Goal: Task Accomplishment & Management: Manage account settings

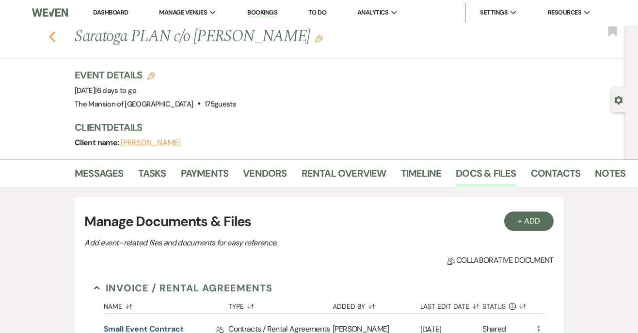
click at [55, 36] on icon "Previous" at bounding box center [51, 37] width 7 height 12
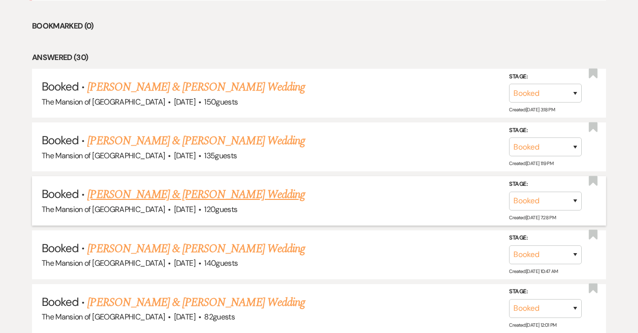
scroll to position [480, 0]
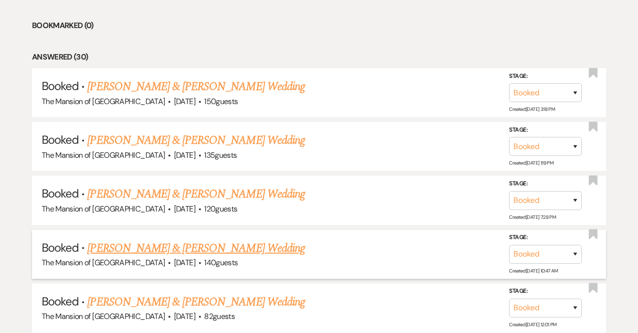
click at [193, 249] on link "[PERSON_NAME] & [PERSON_NAME] Wedding" at bounding box center [195, 248] width 217 height 17
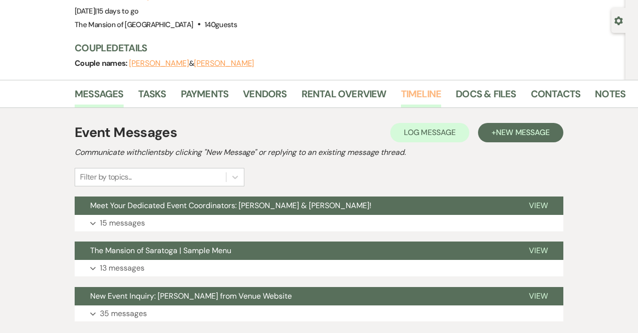
scroll to position [84, 0]
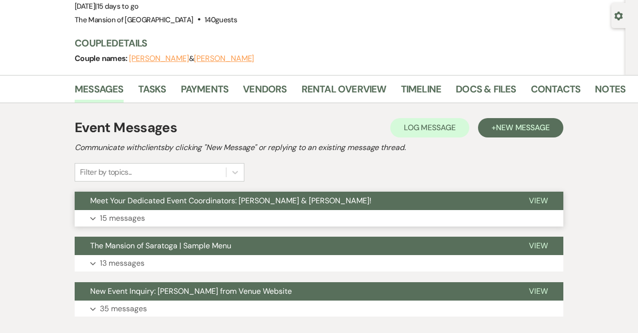
click at [410, 204] on button "Meet Your Dedicated Event Coordinators: [PERSON_NAME] & [PERSON_NAME]!" at bounding box center [294, 201] width 439 height 18
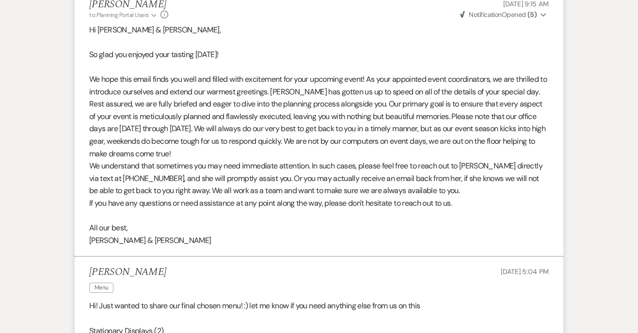
scroll to position [0, 0]
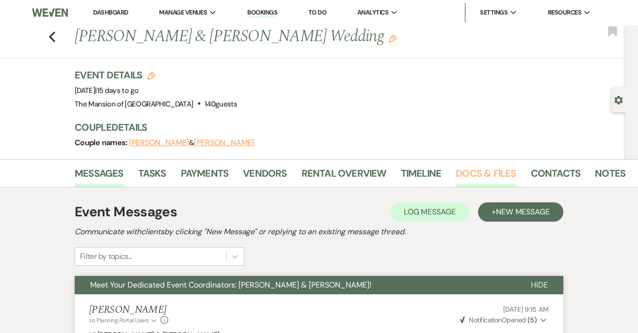
click at [475, 176] on link "Docs & Files" at bounding box center [486, 176] width 60 height 21
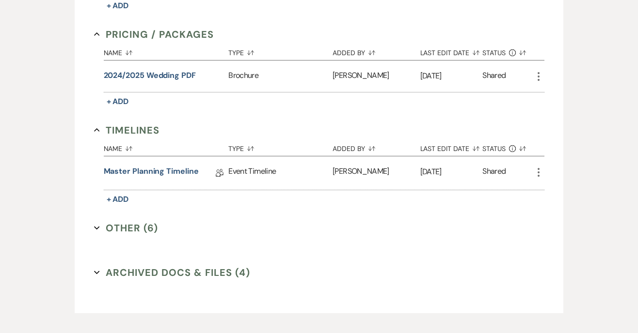
scroll to position [618, 0]
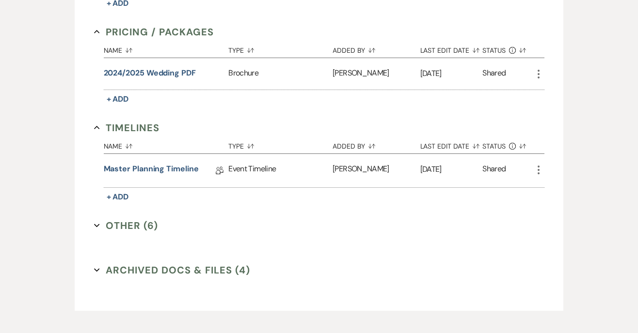
click at [98, 228] on icon "Expand" at bounding box center [97, 226] width 6 height 6
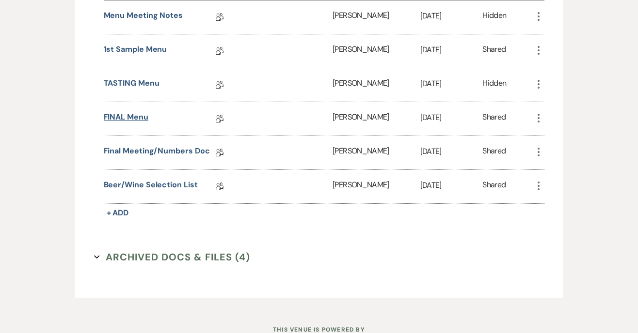
scroll to position [848, 0]
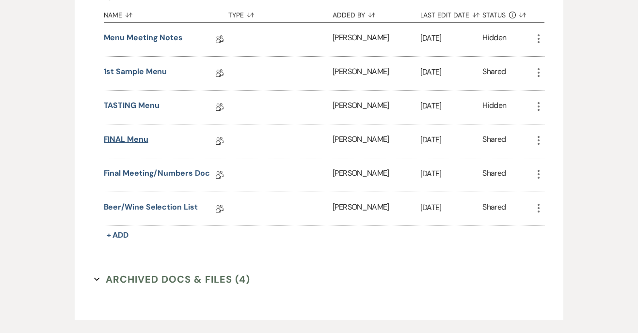
click at [134, 142] on link "FINAL Menu" at bounding box center [126, 141] width 45 height 15
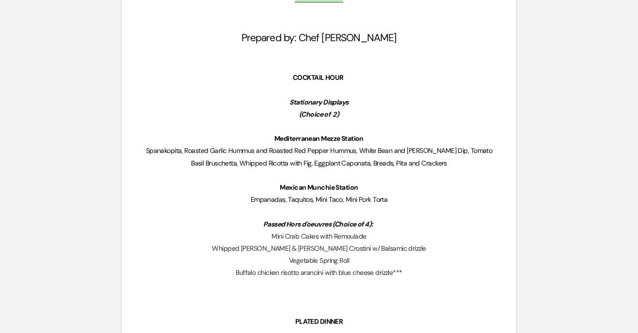
scroll to position [285, 0]
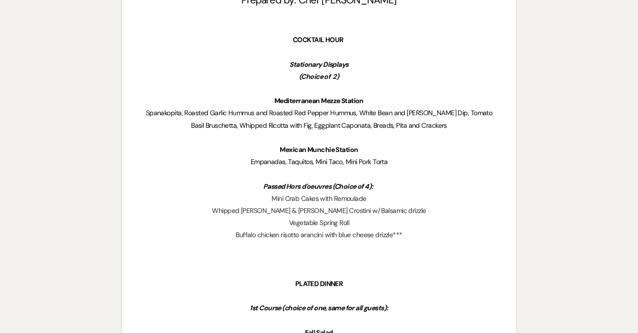
click at [398, 164] on p "Empanadas, Taquitos, Mini Taco, Mini Pork Torta" at bounding box center [319, 162] width 348 height 12
click at [371, 154] on p "Mexican Munchie Station" at bounding box center [319, 150] width 348 height 12
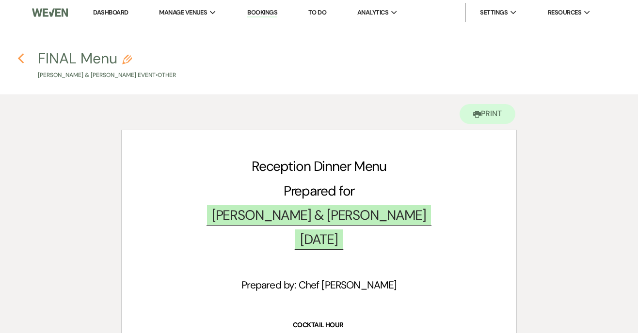
click at [23, 53] on icon "Previous" at bounding box center [20, 59] width 7 height 12
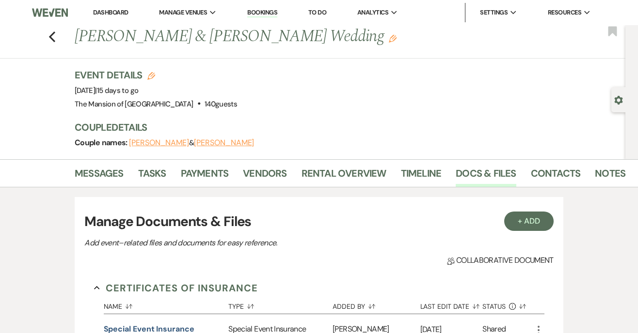
scroll to position [668, 0]
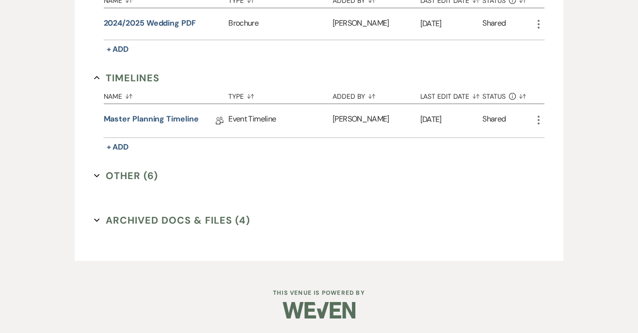
click at [95, 176] on icon "Expand" at bounding box center [97, 176] width 6 height 6
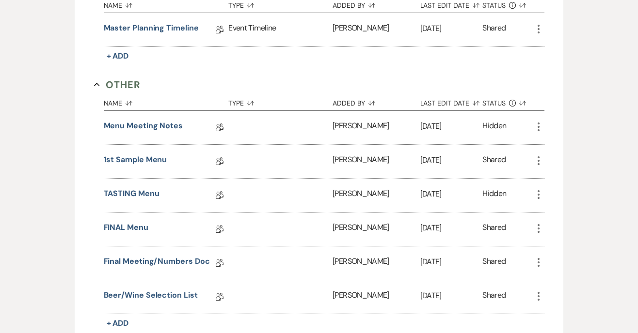
scroll to position [789, 0]
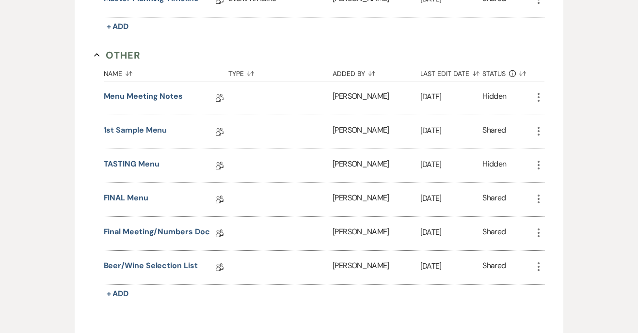
click at [537, 200] on icon "More" at bounding box center [539, 199] width 12 height 12
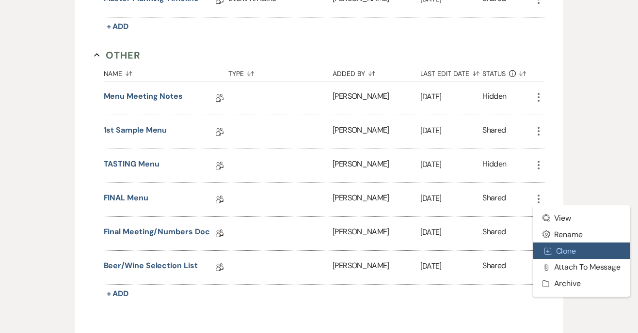
click at [552, 253] on icon "Duplicate" at bounding box center [548, 251] width 8 height 8
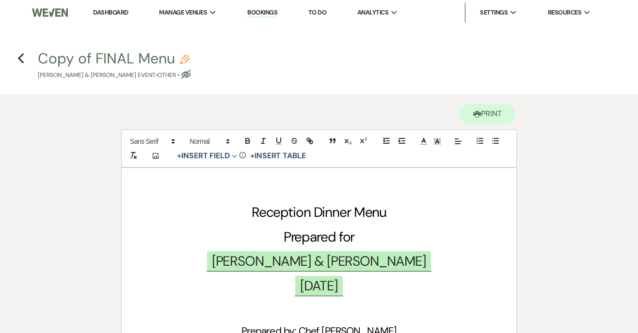
click at [184, 60] on use "button" at bounding box center [185, 60] width 10 height 10
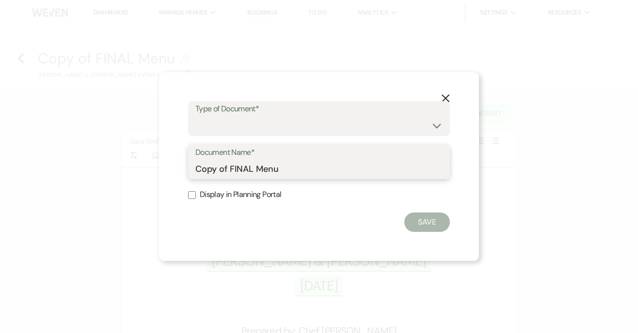
click at [208, 171] on input "Copy of FINAL Menu" at bounding box center [318, 168] width 247 height 19
click at [197, 174] on input "Copy of FINAL Menu" at bounding box center [318, 168] width 247 height 19
type input "Mansion Copy of FINAL Menu"
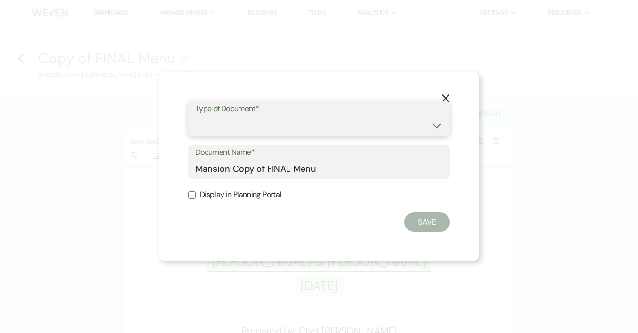
click at [286, 125] on select "Special Event Insurance Vendor Certificate of Insurance Contracts / Rental Agre…" at bounding box center [318, 125] width 247 height 19
select select "0"
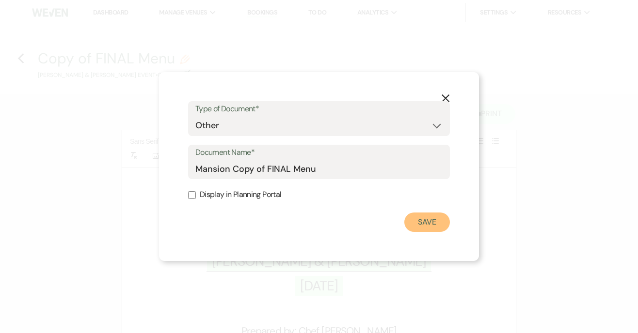
click at [429, 228] on button "Save" at bounding box center [427, 222] width 46 height 19
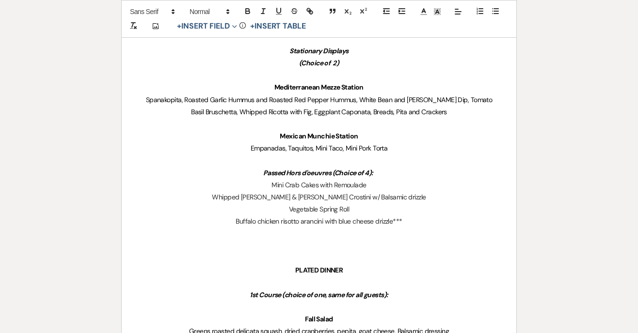
scroll to position [320, 0]
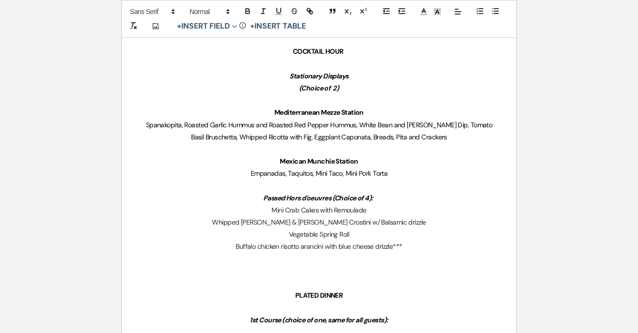
click at [409, 175] on p "Empanadas, Taquitos, Mini Taco, Mini Pork Torta" at bounding box center [319, 174] width 348 height 12
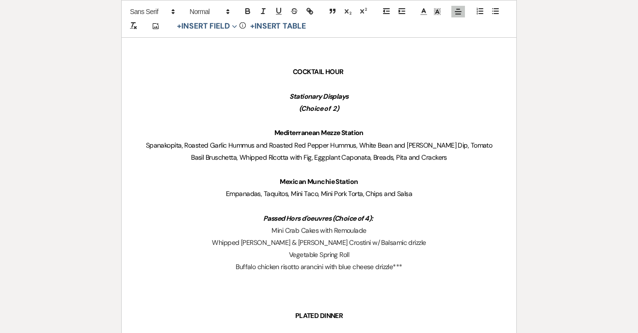
scroll to position [301, 0]
click at [403, 219] on p "Passed Hors d'oeuvres (Choice of 4):" at bounding box center [319, 218] width 348 height 12
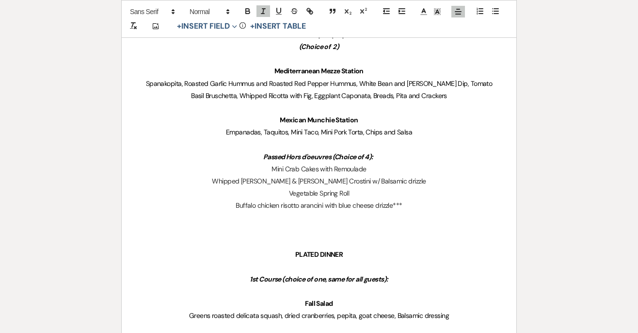
scroll to position [385, 0]
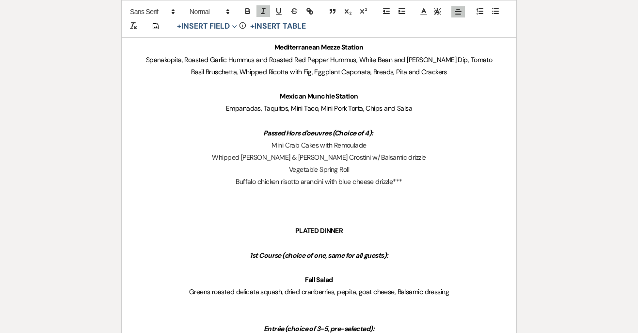
click at [406, 181] on p "Buffalo chicken risotto arancini with blue cheese drizzle***" at bounding box center [319, 181] width 348 height 12
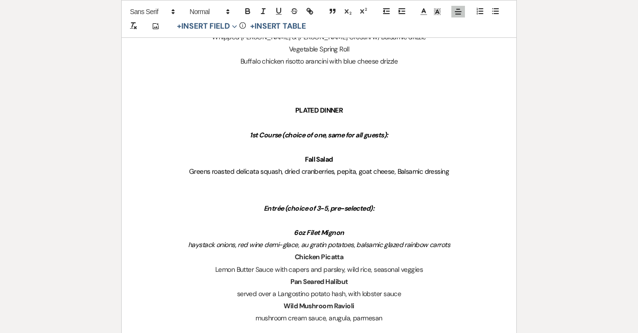
scroll to position [506, 0]
click at [454, 167] on p "Greens roasted delicata squash, dried cranberries, pepita, goat cheese, Balsami…" at bounding box center [319, 171] width 348 height 12
click at [335, 171] on span "Greens roasted delicata squash, dried cranberries, pepita, goat cheese, Balsami…" at bounding box center [319, 170] width 260 height 9
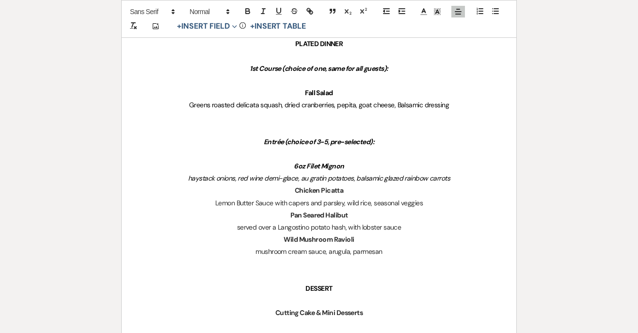
scroll to position [574, 0]
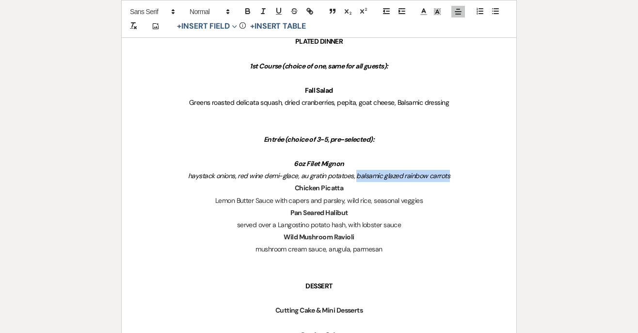
drag, startPoint x: 453, startPoint y: 175, endPoint x: 355, endPoint y: 178, distance: 98.0
click at [355, 178] on p "haystack onions, red wine demi-glace, au gratin potatoes, balsamic glazed rainb…" at bounding box center [319, 176] width 348 height 12
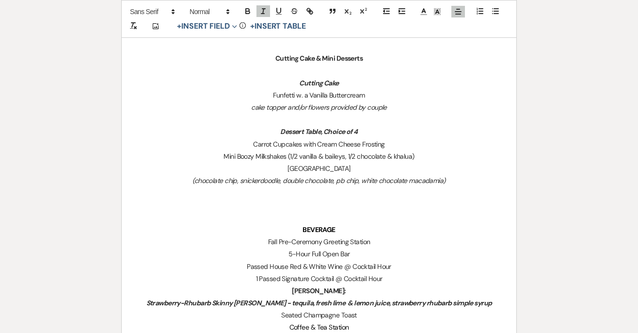
scroll to position [826, 0]
click at [418, 155] on p "Mini Boozy Milkshakes (1/2 vanilla & baileys, 1/2 chocolate & khalua)" at bounding box center [319, 156] width 348 height 12
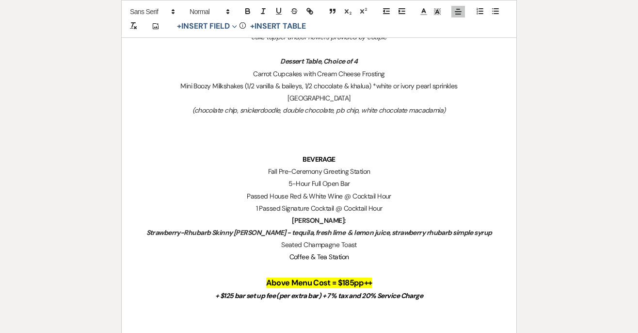
scroll to position [903, 0]
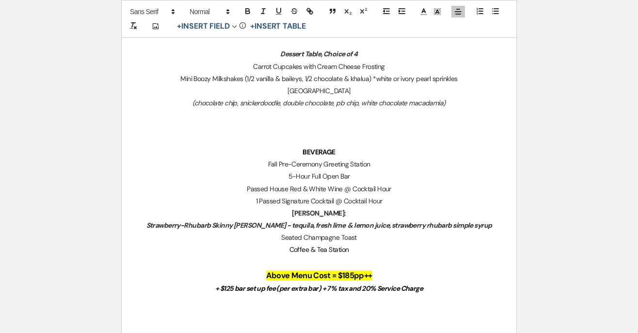
click at [280, 164] on p "Fall Pre-Ceremony Greeting Station" at bounding box center [319, 164] width 348 height 12
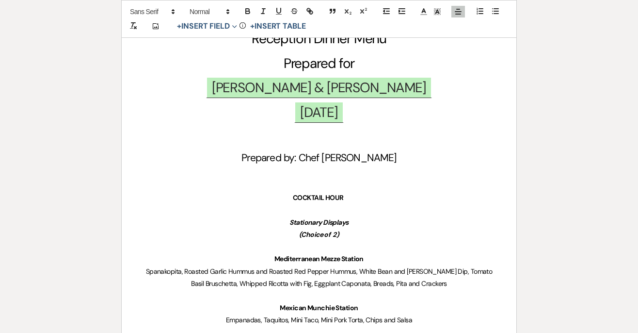
scroll to position [0, 0]
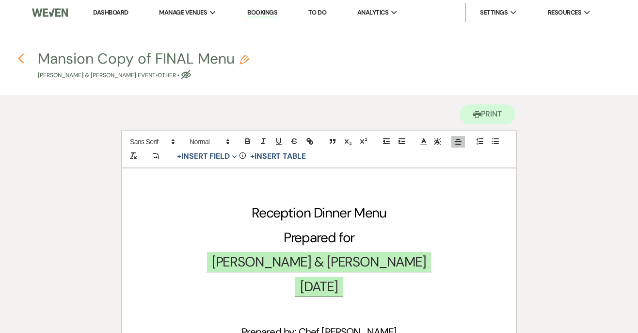
click at [23, 56] on icon "Previous" at bounding box center [20, 59] width 7 height 12
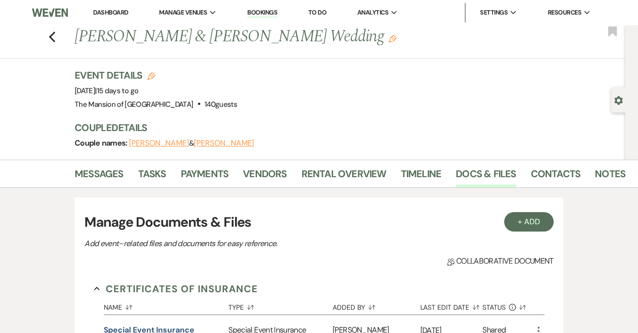
scroll to position [669, 0]
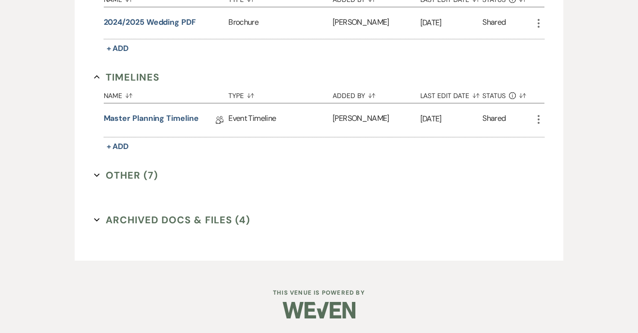
click at [95, 174] on icon "Expand" at bounding box center [97, 175] width 6 height 6
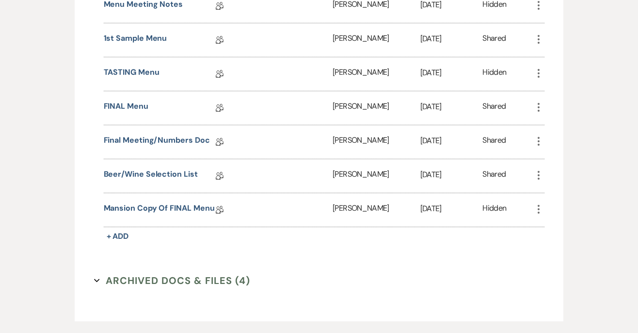
scroll to position [882, 0]
click at [138, 139] on link "Final Meeting/Numbers Doc" at bounding box center [157, 141] width 106 height 15
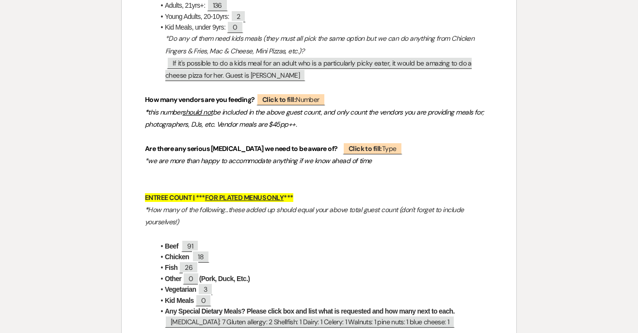
scroll to position [412, 0]
click at [300, 95] on span "Click to fill: Number" at bounding box center [290, 99] width 69 height 13
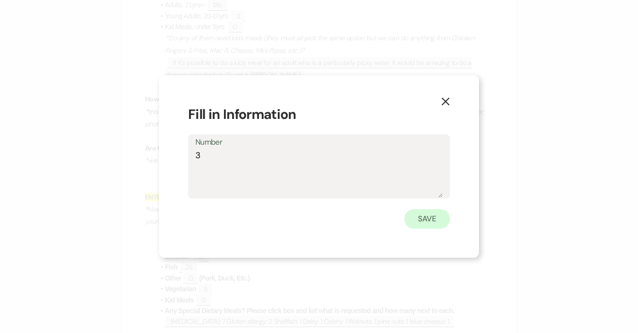
type textarea "3"
click at [414, 214] on button "Save" at bounding box center [427, 218] width 46 height 19
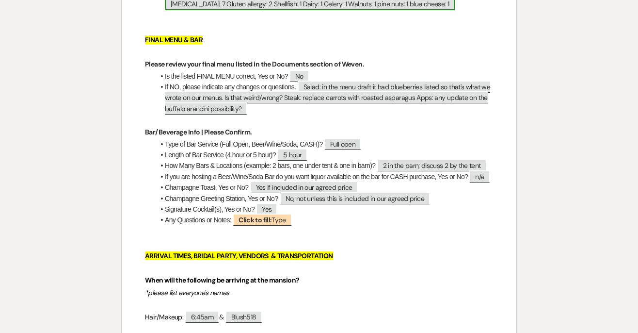
scroll to position [737, 0]
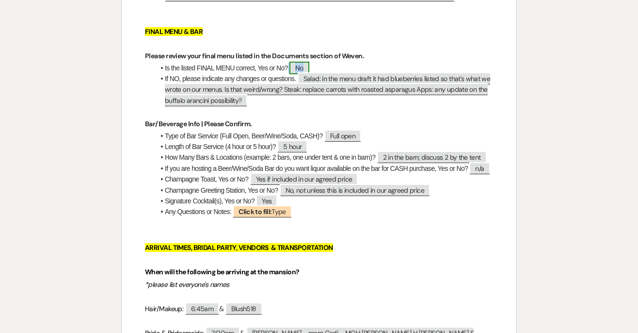
click at [297, 65] on span "No" at bounding box center [299, 68] width 20 height 13
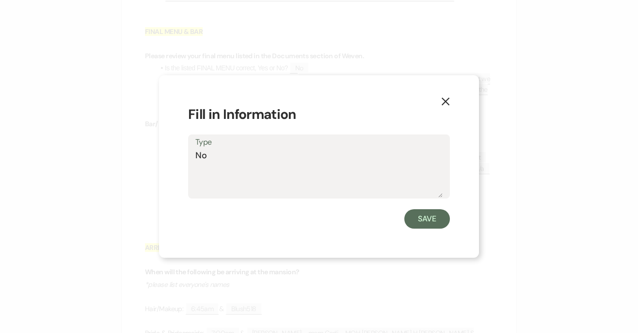
click at [280, 159] on textarea "No" at bounding box center [318, 173] width 247 height 48
type textarea "YES"
click at [424, 214] on button "Save" at bounding box center [427, 218] width 46 height 19
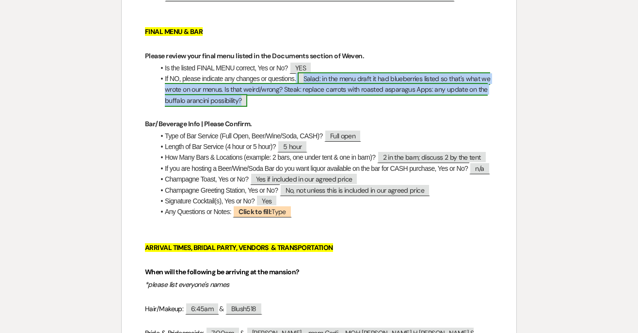
click at [344, 89] on span "Salad: in the menu draft it had blueberries listed so that's what we wrote on o…" at bounding box center [327, 89] width 325 height 34
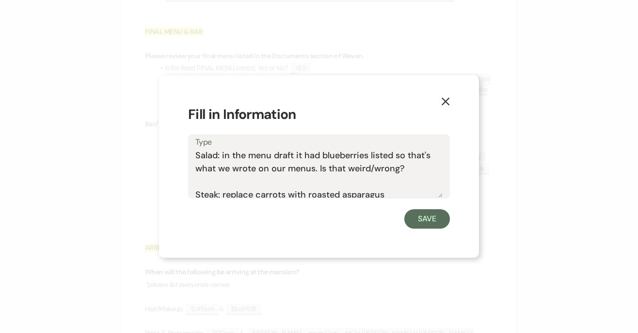
click at [308, 157] on textarea "Salad: in the menu draft it had blueberries listed so that's what we wrote on o…" at bounding box center [318, 173] width 247 height 48
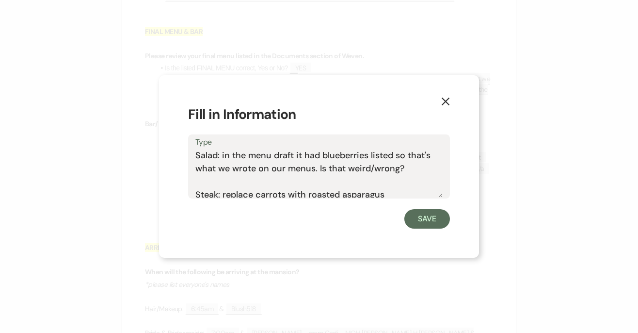
click at [444, 98] on icon "X" at bounding box center [445, 101] width 9 height 9
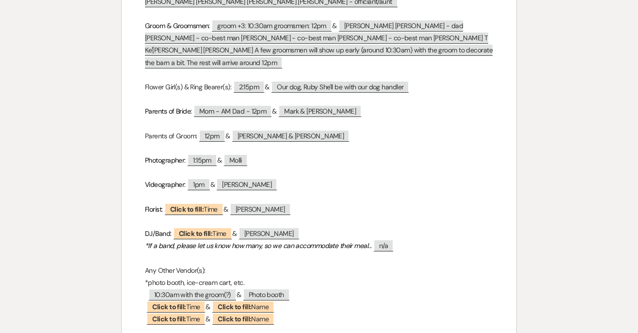
scroll to position [1080, 0]
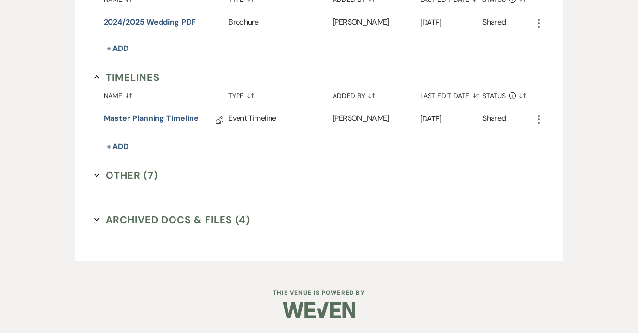
scroll to position [669, 0]
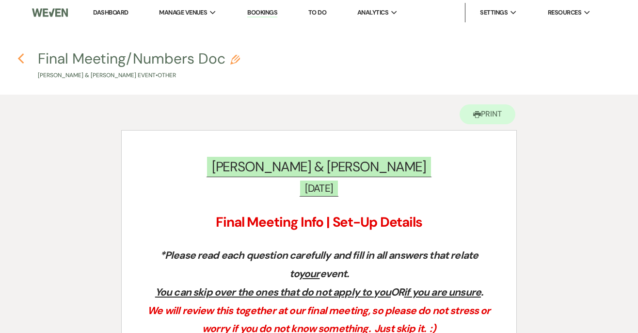
click at [24, 57] on icon "Previous" at bounding box center [20, 59] width 7 height 12
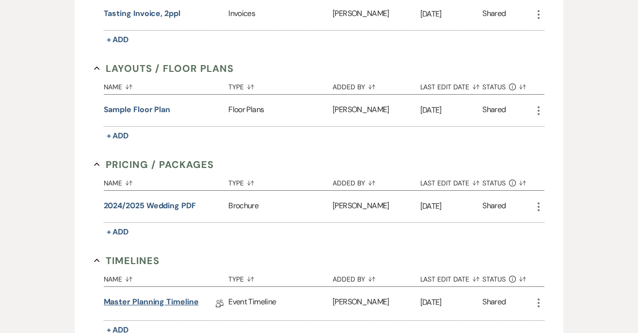
scroll to position [484, 0]
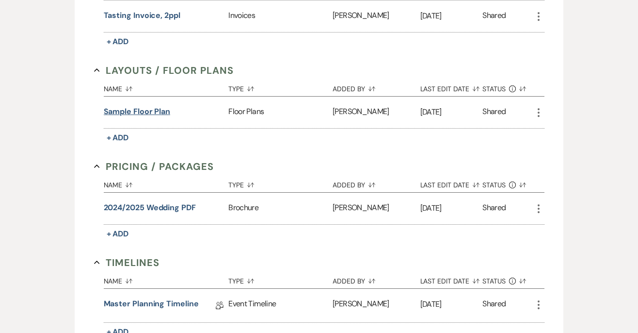
click at [157, 107] on button "Sample Floor Plan" at bounding box center [137, 112] width 67 height 12
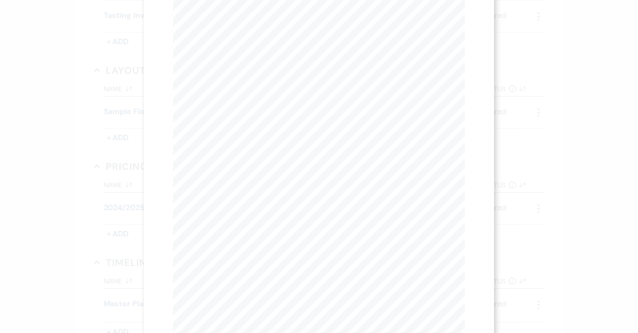
scroll to position [0, 0]
click at [459, 28] on icon "X" at bounding box center [460, 26] width 9 height 9
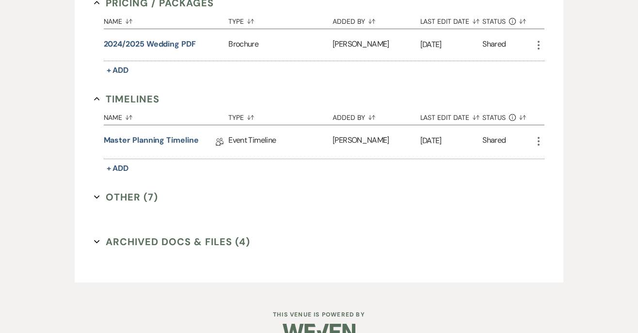
scroll to position [669, 0]
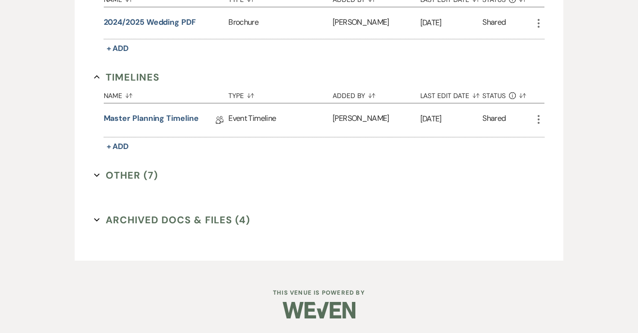
click at [98, 174] on icon "Expand" at bounding box center [97, 175] width 6 height 6
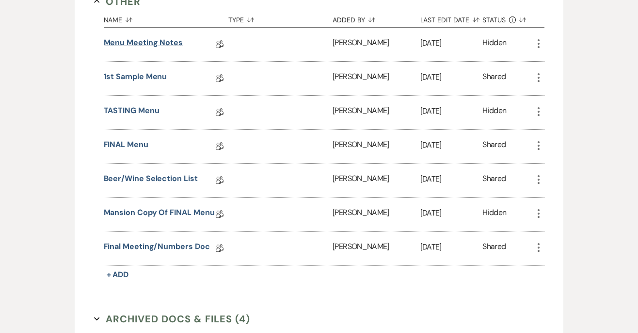
scroll to position [844, 0]
click at [176, 245] on link "Final Meeting/Numbers Doc" at bounding box center [157, 246] width 106 height 15
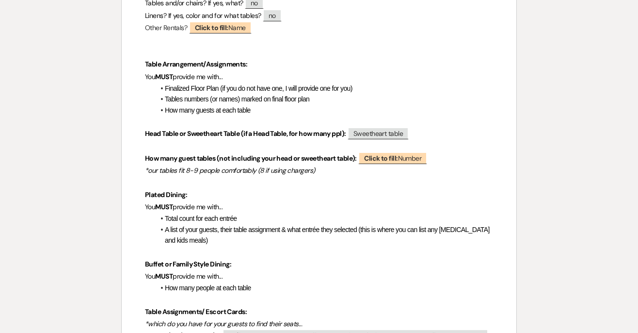
scroll to position [2771, 0]
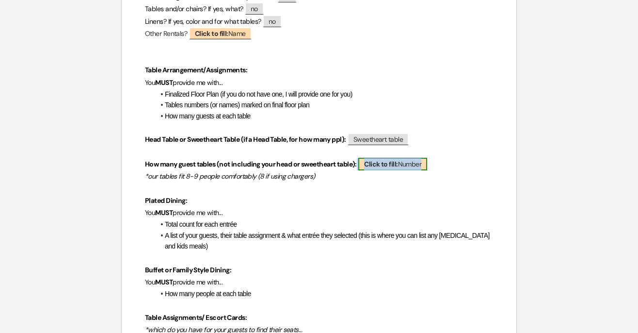
click at [406, 165] on span "Click to fill: Number" at bounding box center [392, 164] width 69 height 13
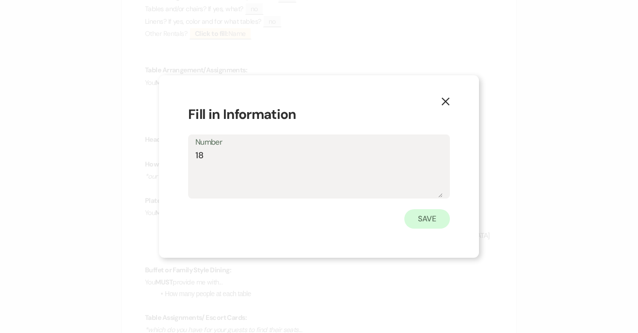
type textarea "18"
click at [425, 215] on button "Save" at bounding box center [427, 218] width 46 height 19
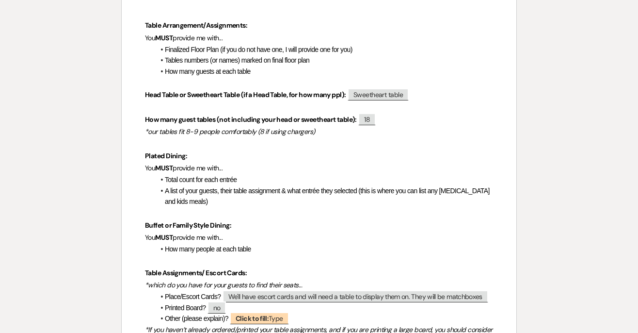
scroll to position [2819, 0]
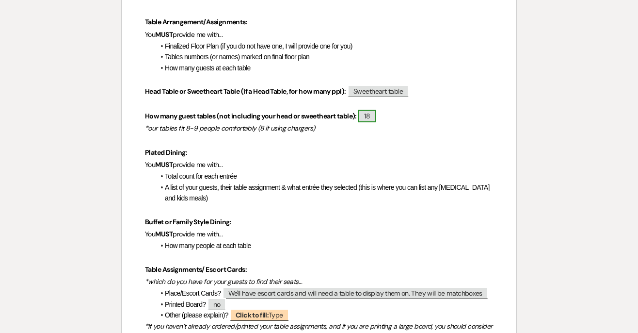
click at [370, 118] on span "18" at bounding box center [366, 116] width 17 height 13
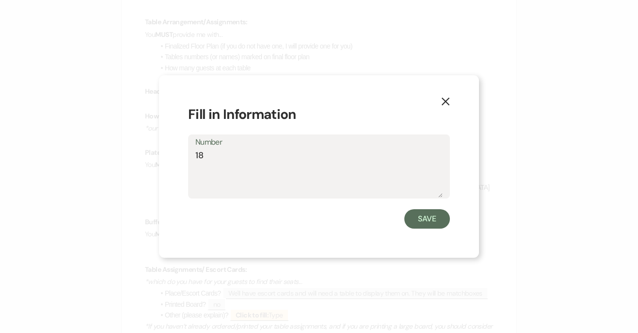
click at [440, 102] on button "X" at bounding box center [445, 101] width 15 height 17
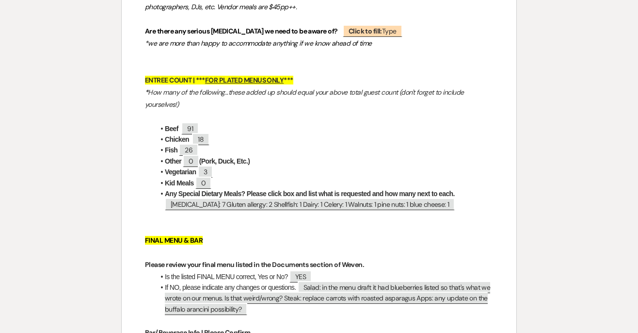
scroll to position [0, 0]
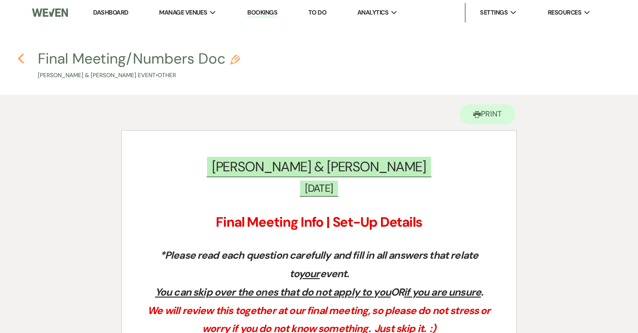
click at [21, 58] on icon "Previous" at bounding box center [20, 59] width 7 height 12
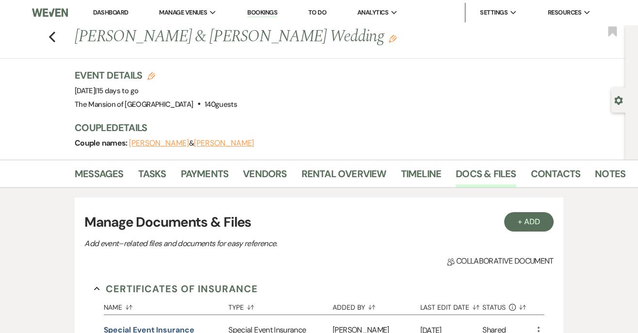
scroll to position [669, 0]
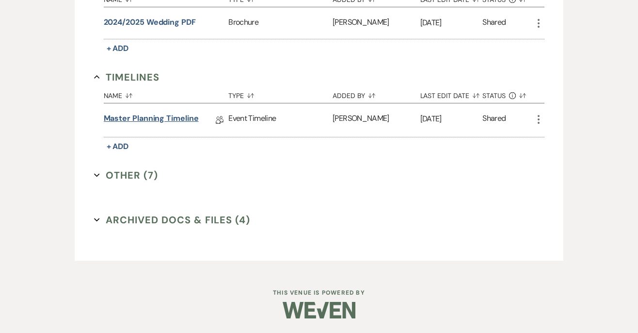
click at [118, 114] on link "Master Planning Timeline" at bounding box center [151, 119] width 95 height 15
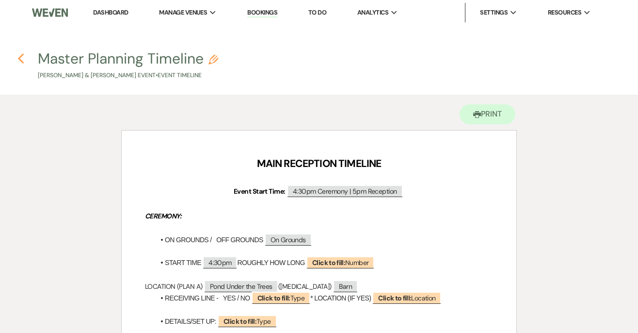
click at [21, 56] on use "button" at bounding box center [21, 58] width 6 height 11
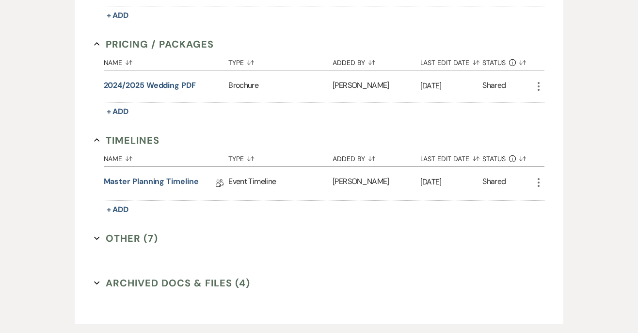
scroll to position [607, 0]
click at [98, 236] on use "button" at bounding box center [96, 237] width 5 height 3
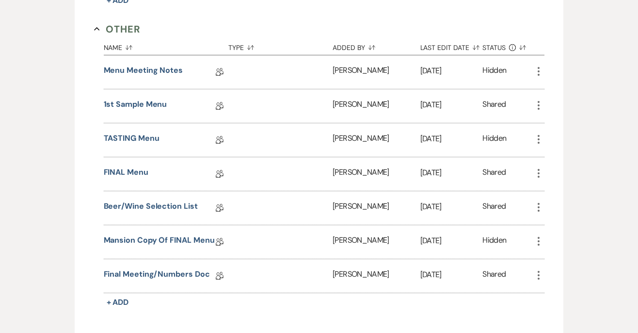
scroll to position [816, 0]
click at [137, 204] on link "Beer/Wine Selection List" at bounding box center [151, 207] width 94 height 15
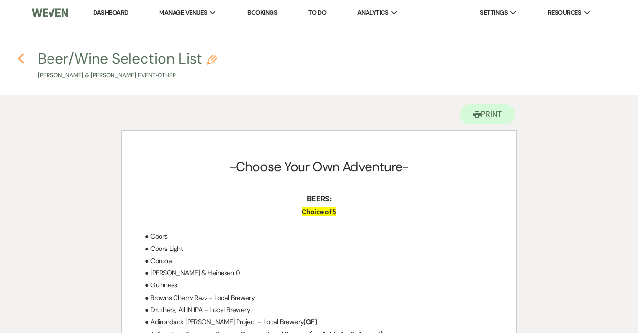
click at [21, 59] on icon "Previous" at bounding box center [20, 59] width 7 height 12
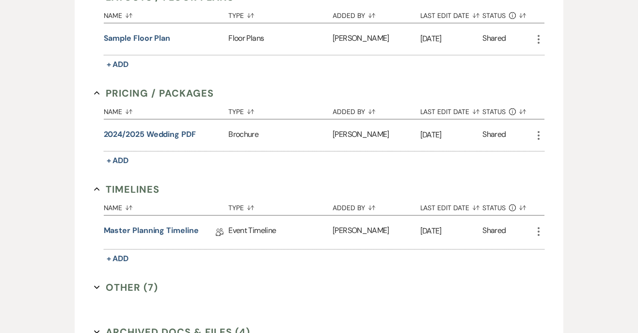
scroll to position [557, 0]
click at [96, 286] on icon "Expand" at bounding box center [97, 288] width 6 height 6
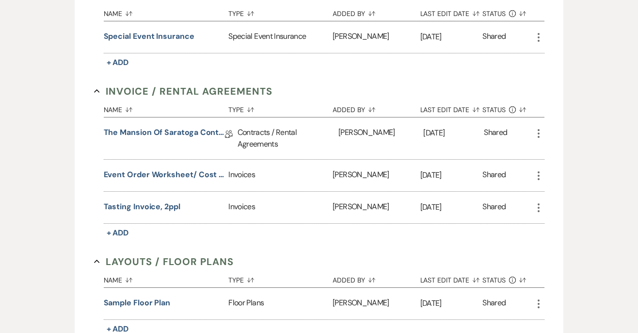
scroll to position [0, 0]
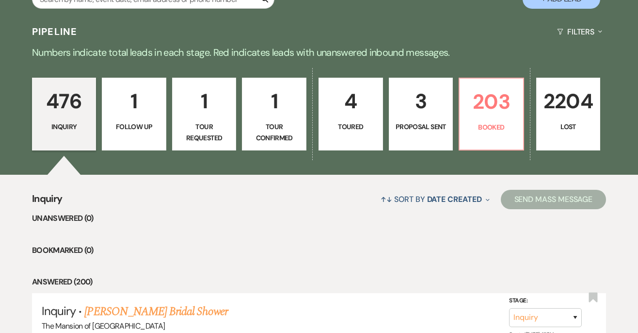
scroll to position [208, 0]
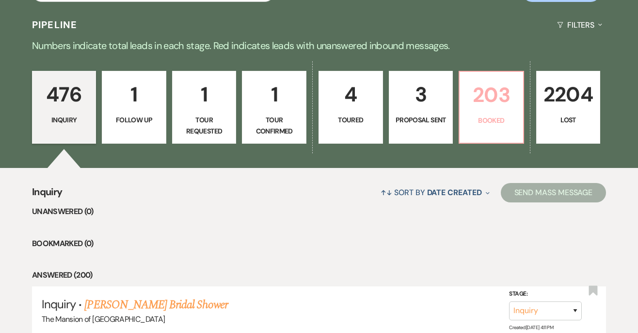
click at [469, 121] on p "Booked" at bounding box center [491, 120] width 52 height 11
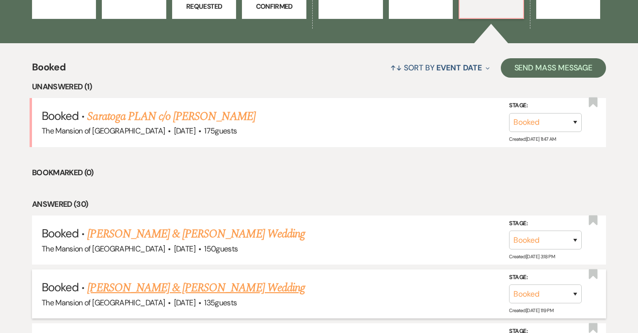
scroll to position [372, 0]
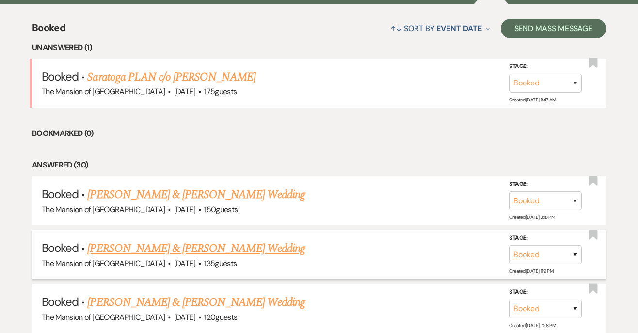
click at [151, 243] on link "[PERSON_NAME] & [PERSON_NAME] Wedding" at bounding box center [195, 247] width 217 height 17
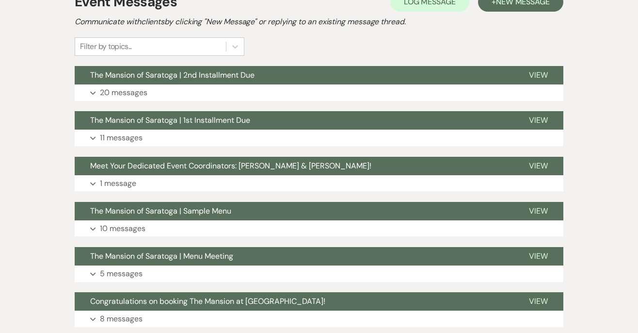
scroll to position [207, 0]
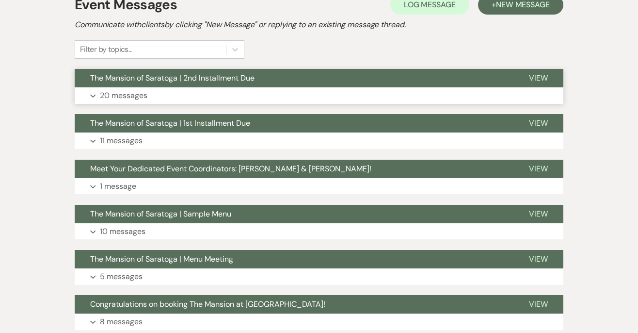
click at [194, 89] on button "Expand 20 messages" at bounding box center [319, 95] width 489 height 16
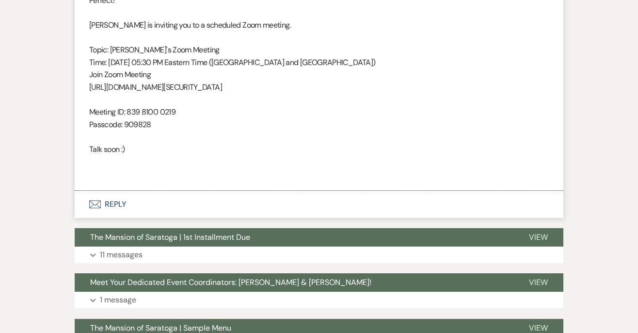
click at [206, 191] on button "Envelope Reply" at bounding box center [319, 203] width 489 height 27
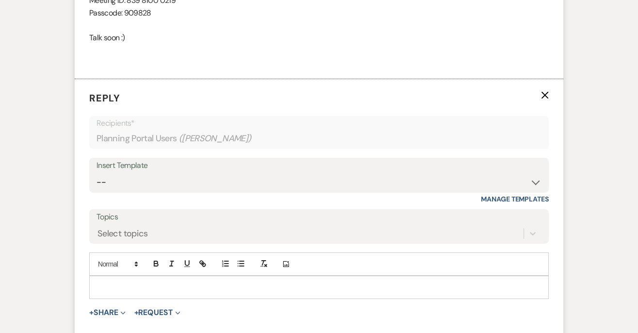
scroll to position [2174, 0]
click at [256, 283] on div at bounding box center [319, 286] width 459 height 22
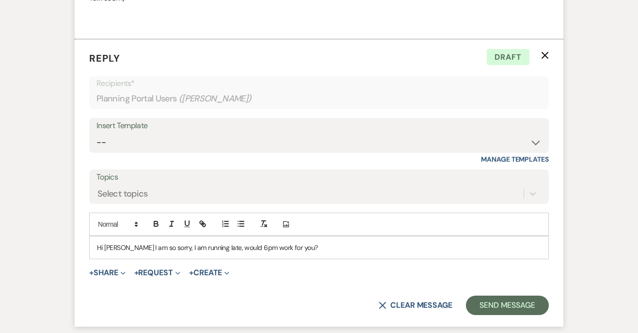
scroll to position [2216, 0]
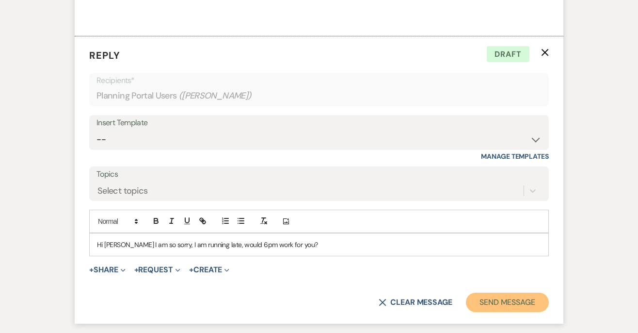
click at [512, 292] on button "Send Message" at bounding box center [507, 301] width 83 height 19
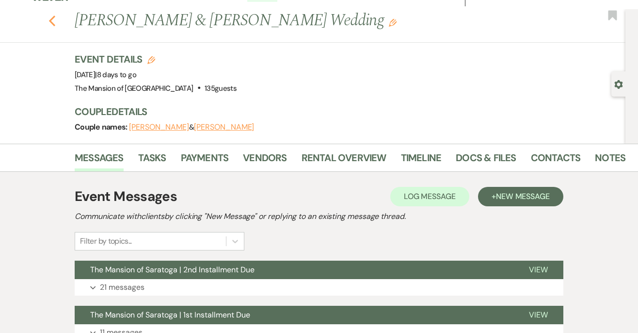
click at [55, 20] on icon "Previous" at bounding box center [51, 21] width 7 height 12
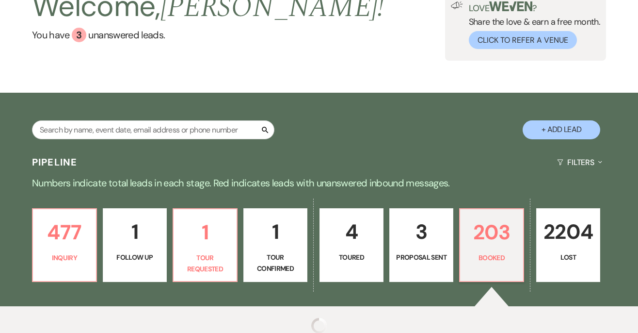
scroll to position [111, 0]
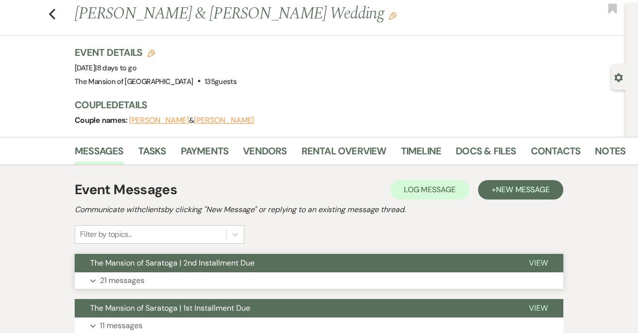
scroll to position [25, 0]
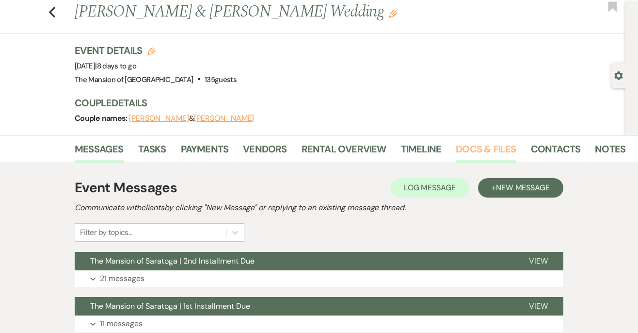
click at [483, 148] on link "Docs & Files" at bounding box center [486, 151] width 60 height 21
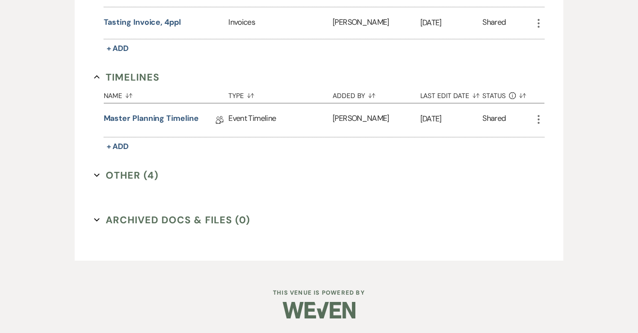
scroll to position [381, 0]
click at [148, 119] on link "Master Planning Timeline" at bounding box center [151, 119] width 95 height 15
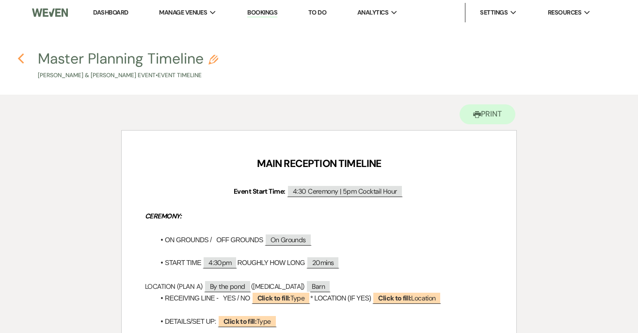
click at [21, 61] on use "button" at bounding box center [21, 58] width 6 height 11
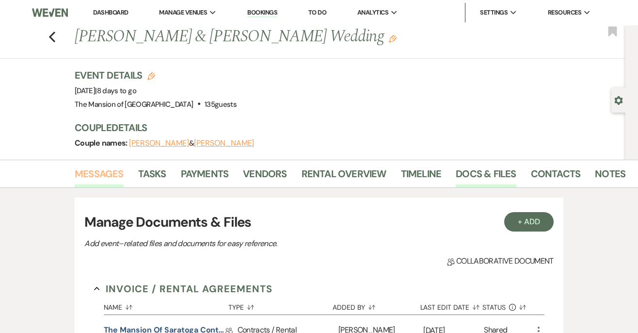
click at [96, 170] on link "Messages" at bounding box center [99, 176] width 49 height 21
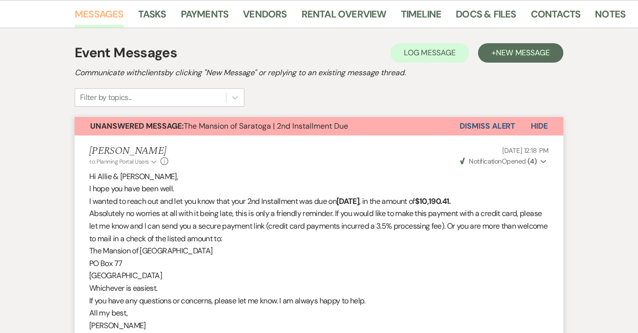
scroll to position [159, 0]
click at [470, 127] on button "Dismiss Alert" at bounding box center [487, 126] width 56 height 18
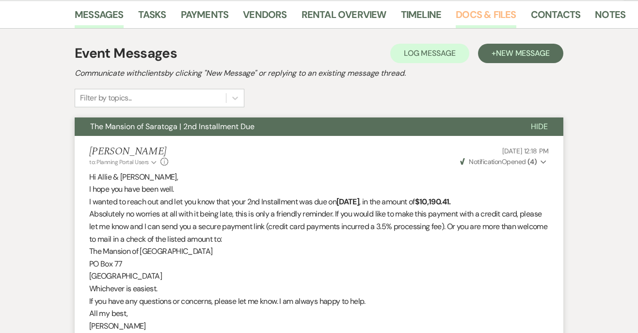
click at [465, 14] on link "Docs & Files" at bounding box center [486, 17] width 60 height 21
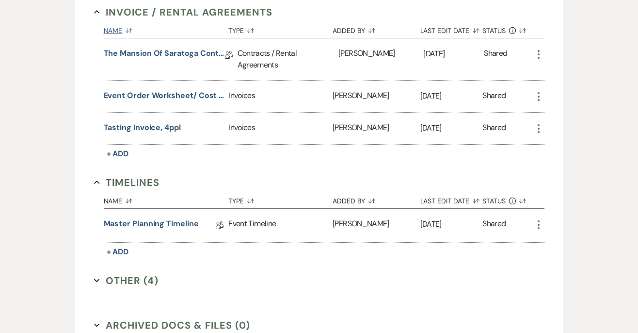
scroll to position [381, 0]
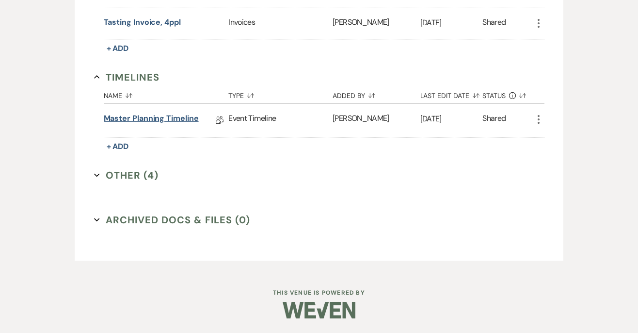
click at [141, 120] on link "Master Planning Timeline" at bounding box center [151, 119] width 95 height 15
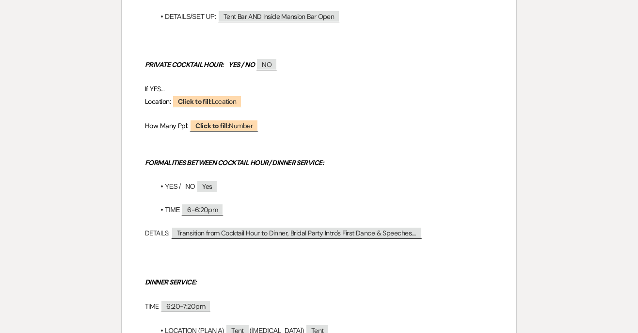
scroll to position [424, 0]
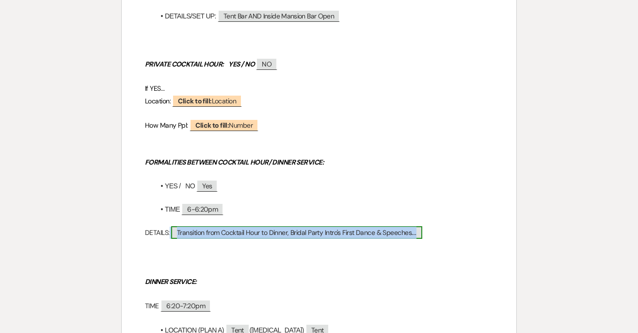
click at [245, 234] on span "Transition from Cocktail Hour to Dinner, Bridal Party Intro's First Dance & Spe…" at bounding box center [296, 232] width 251 height 13
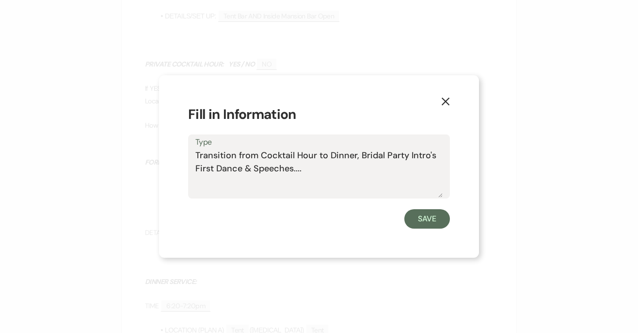
click at [253, 166] on textarea "Transition from Cocktail Hour to Dinner, Bridal Party Intro's First Dance & Spe…" at bounding box center [318, 173] width 247 height 48
click at [311, 155] on textarea "Full Intros, 1st Dance, Parents Dance" at bounding box center [318, 173] width 247 height 48
click at [337, 154] on textarea "Full Intros, 1st Dance, Parent Dance" at bounding box center [318, 173] width 247 height 48
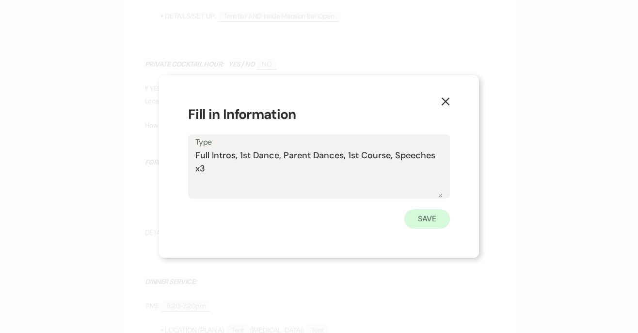
type textarea "Full Intros, 1st Dance, Parent Dances, 1st Course, Speeches x3"
click at [419, 222] on button "Save" at bounding box center [427, 218] width 46 height 19
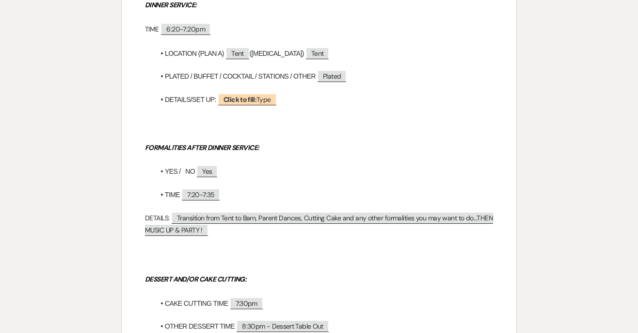
scroll to position [707, 0]
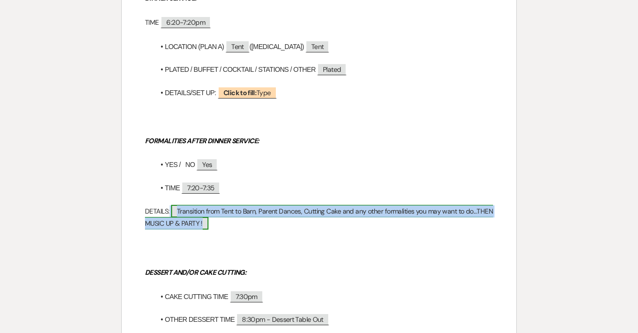
click at [302, 214] on span "Transition from Tent to Barn, Parent Dances, Cutting Cake and any other formali…" at bounding box center [319, 217] width 348 height 25
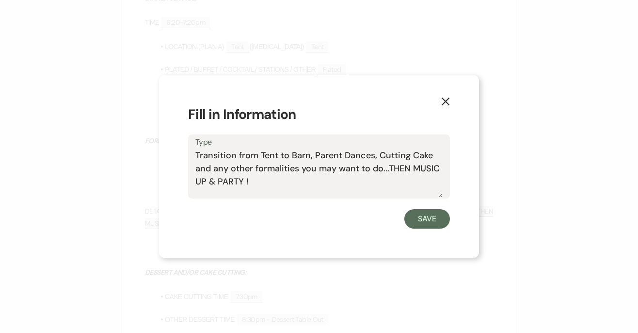
drag, startPoint x: 276, startPoint y: 184, endPoint x: 195, endPoint y: 158, distance: 85.4
click at [195, 158] on textarea "Transition from Tent to Barn, Parent Dances, Cutting Cake and any other formali…" at bounding box center [318, 173] width 247 height 48
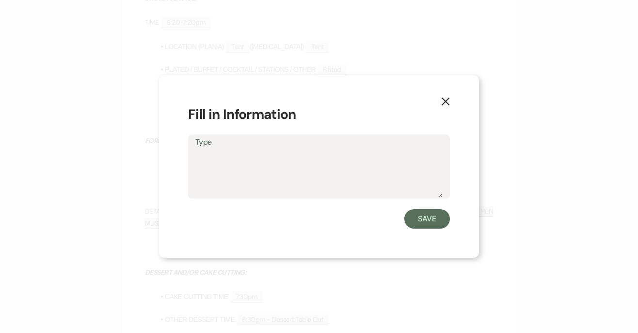
click at [449, 97] on icon "X" at bounding box center [445, 101] width 9 height 9
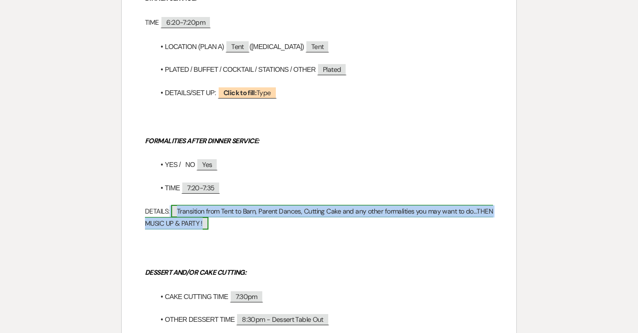
click at [242, 211] on span "Transition from Tent to Barn, Parent Dances, Cutting Cake and any other formali…" at bounding box center [319, 217] width 348 height 25
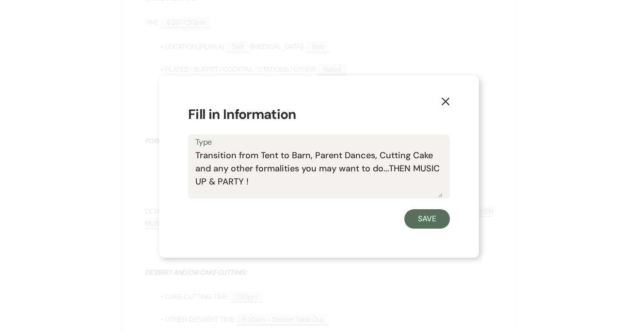
click at [207, 183] on textarea "Transition from Tent to Barn, Parent Dances, Cutting Cake and any other formali…" at bounding box center [318, 173] width 247 height 48
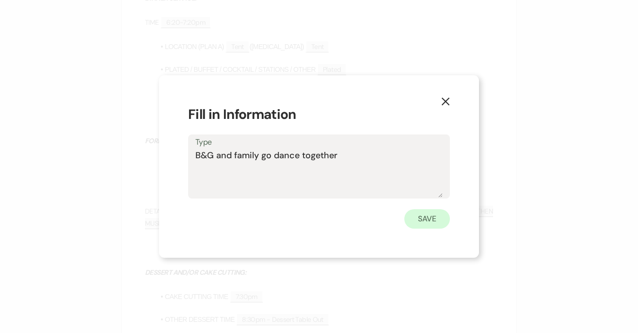
type textarea "B&G and family go dance together"
click at [423, 214] on button "Save" at bounding box center [427, 218] width 46 height 19
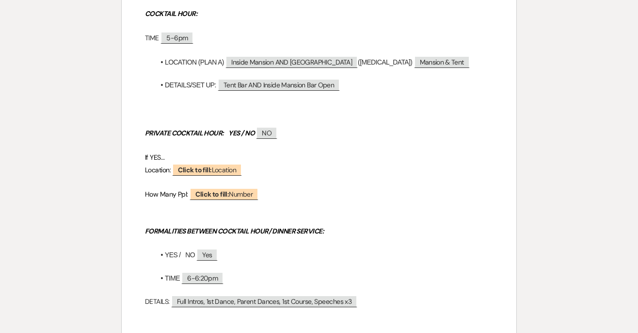
scroll to position [0, 0]
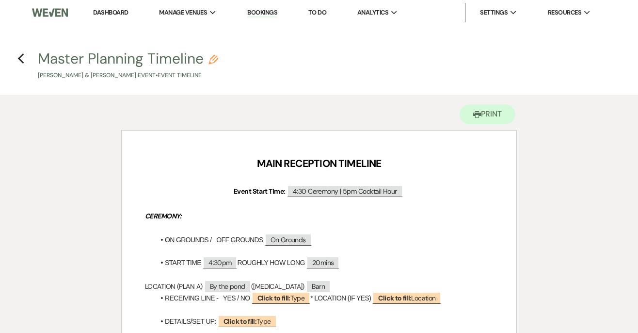
click at [456, 108] on div "Printer Print" at bounding box center [319, 112] width 396 height 35
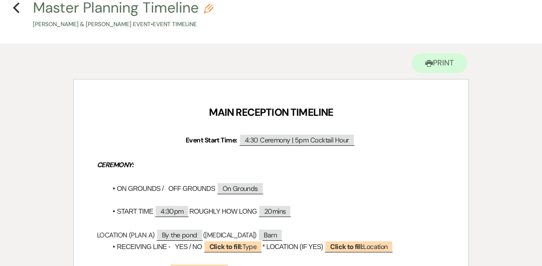
scroll to position [52, 0]
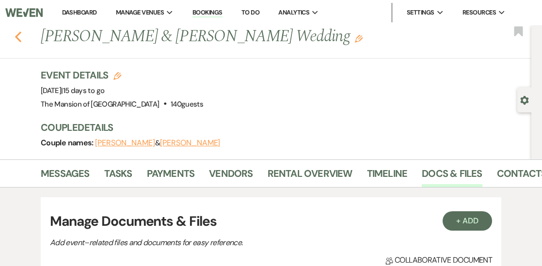
click at [16, 35] on use "button" at bounding box center [18, 37] width 6 height 11
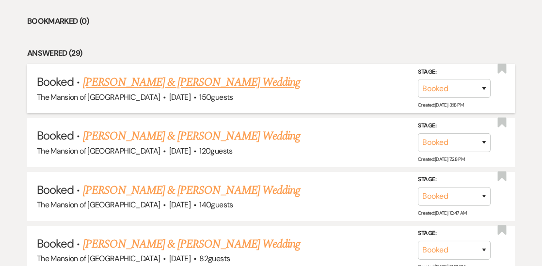
scroll to position [413, 0]
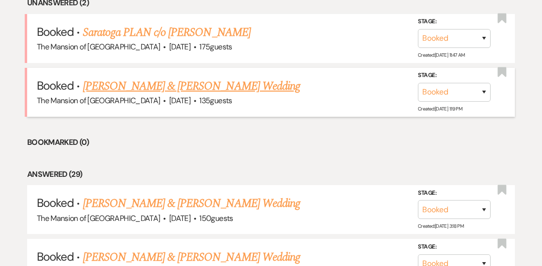
click at [162, 78] on link "[PERSON_NAME] & [PERSON_NAME] Wedding" at bounding box center [191, 86] width 217 height 17
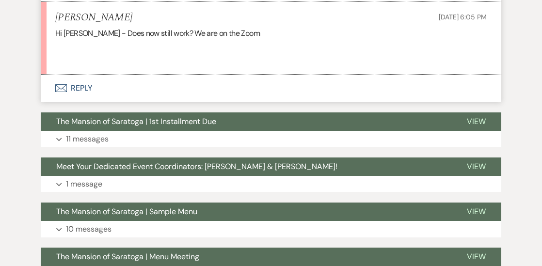
click at [231, 82] on button "Envelope Reply" at bounding box center [271, 88] width 460 height 27
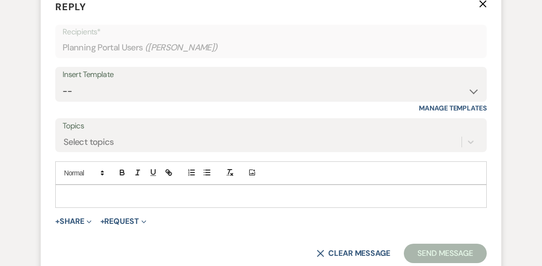
scroll to position [2475, 0]
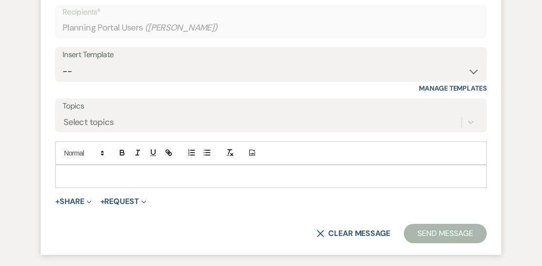
click at [144, 179] on p at bounding box center [271, 176] width 416 height 11
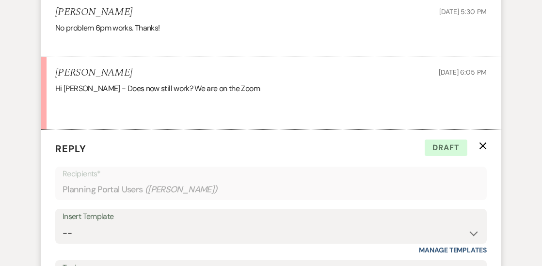
scroll to position [2420, 0]
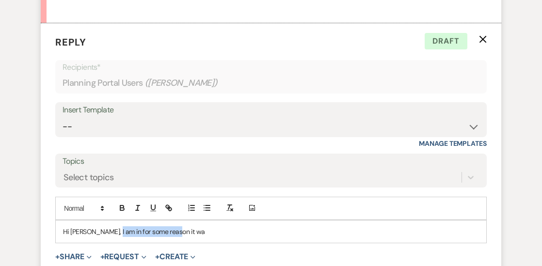
drag, startPoint x: 169, startPoint y: 235, endPoint x: 104, endPoint y: 233, distance: 65.0
click at [104, 233] on p "Hi Allie, I am in for some reason it wa" at bounding box center [271, 231] width 416 height 11
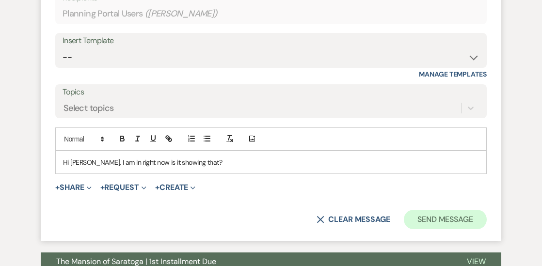
scroll to position [2495, 0]
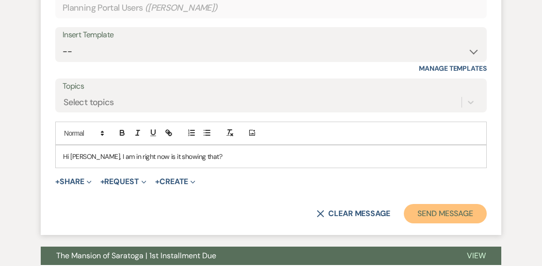
click at [470, 211] on button "Send Message" at bounding box center [445, 213] width 83 height 19
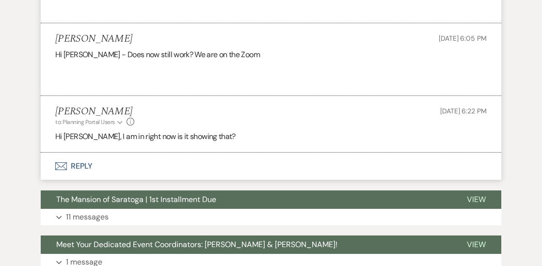
scroll to position [2345, 0]
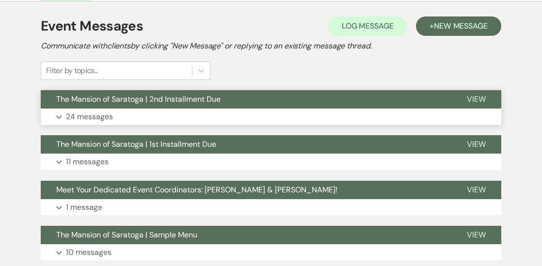
click at [282, 106] on button "The Mansion of Saratoga | 2nd Installment Due" at bounding box center [246, 99] width 411 height 18
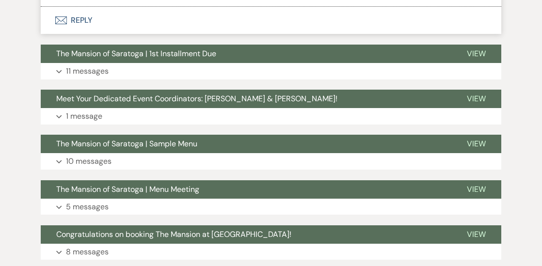
scroll to position [2355, 0]
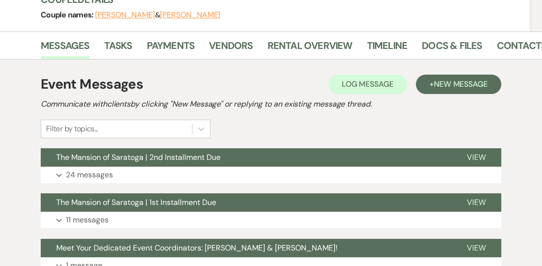
scroll to position [106, 0]
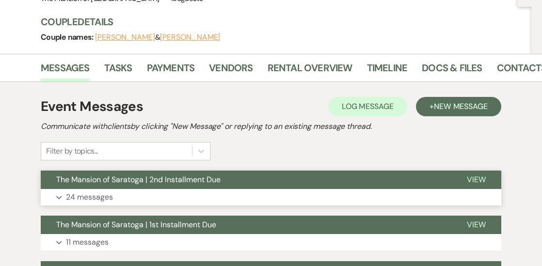
click at [255, 188] on button "The Mansion of Saratoga | 2nd Installment Due" at bounding box center [246, 180] width 411 height 18
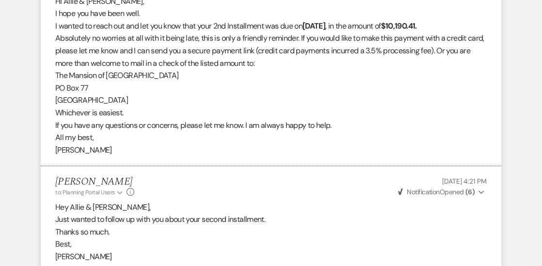
scroll to position [332, 0]
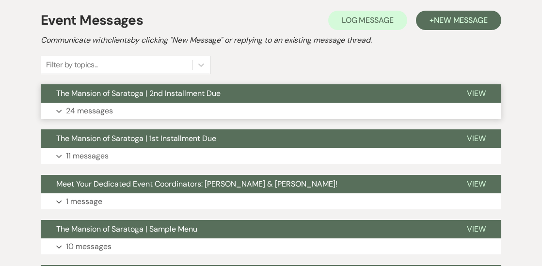
click at [377, 95] on button "The Mansion of Saratoga | 2nd Installment Due" at bounding box center [246, 93] width 411 height 18
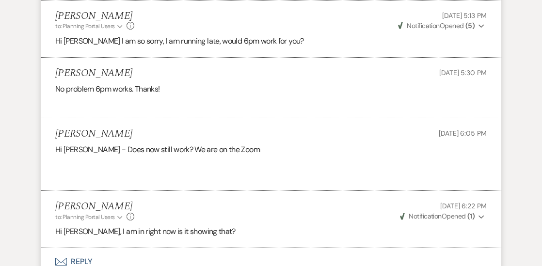
scroll to position [2297, 0]
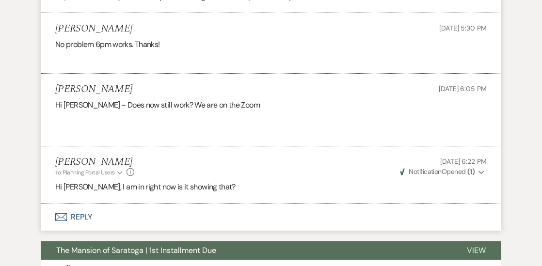
click at [443, 173] on span "Weven Check Notification Opened ( 1 )" at bounding box center [437, 171] width 75 height 9
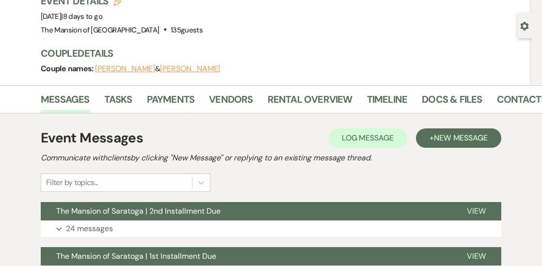
scroll to position [126, 0]
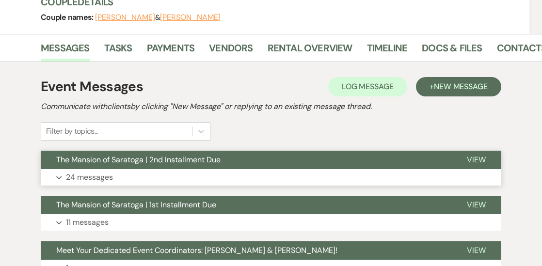
click at [340, 176] on button "Expand 24 messages" at bounding box center [271, 177] width 460 height 16
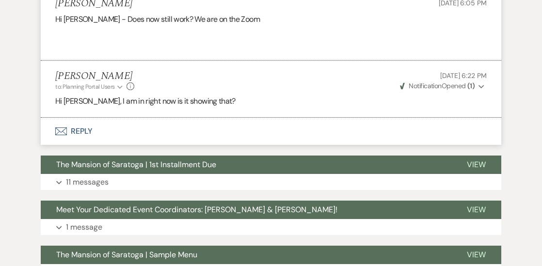
scroll to position [2381, 0]
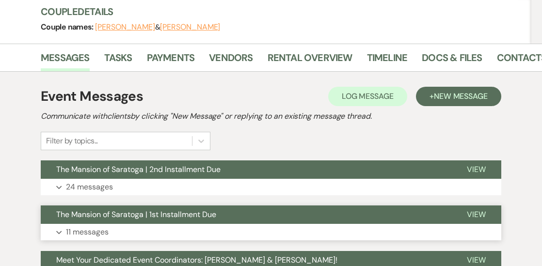
scroll to position [109, 0]
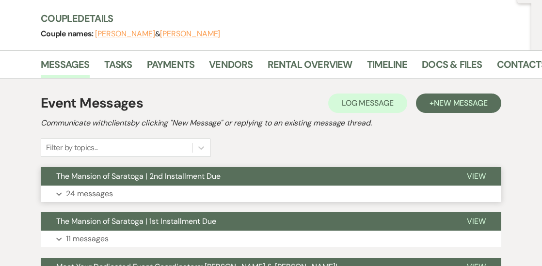
click at [331, 195] on button "Expand 24 messages" at bounding box center [271, 194] width 460 height 16
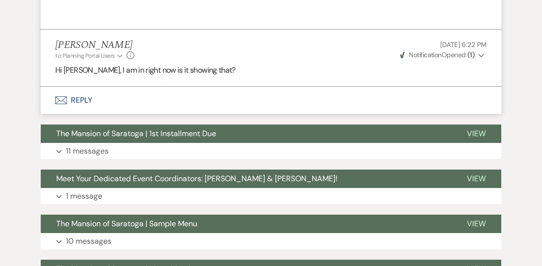
scroll to position [2412, 0]
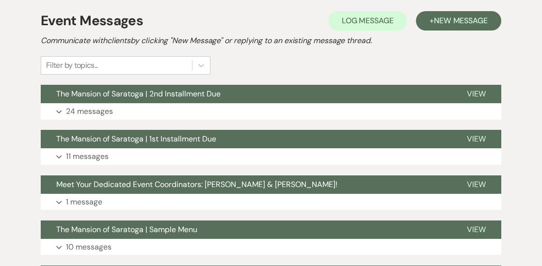
scroll to position [191, 0]
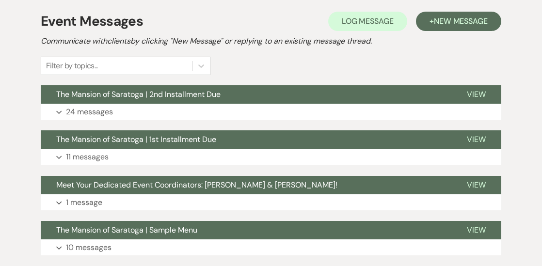
click at [193, 119] on button "Expand 24 messages" at bounding box center [271, 112] width 460 height 16
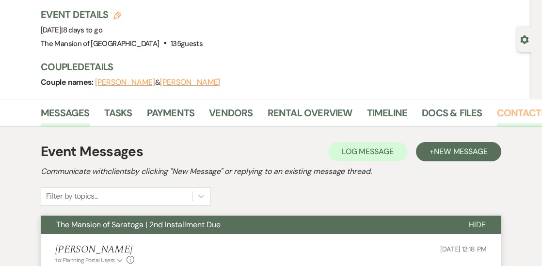
click at [507, 110] on link "Contacts" at bounding box center [522, 115] width 50 height 21
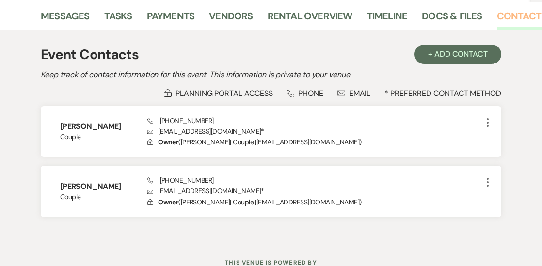
scroll to position [157, 0]
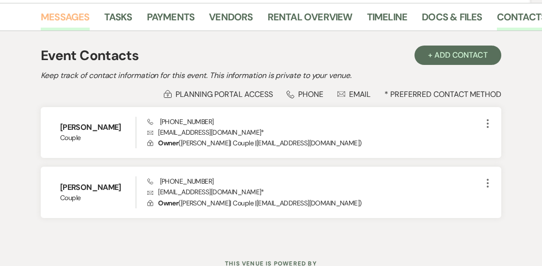
click at [76, 22] on link "Messages" at bounding box center [65, 19] width 49 height 21
